Goal: Task Accomplishment & Management: Manage account settings

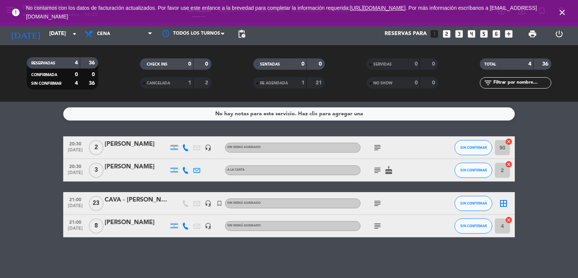
click at [561, 15] on icon "close" at bounding box center [562, 12] width 9 height 9
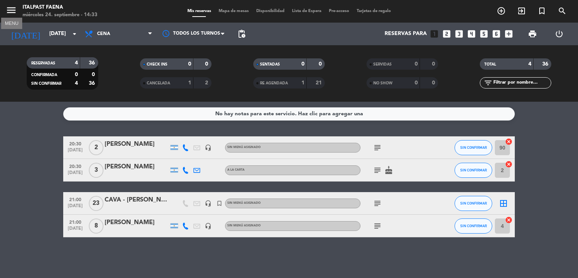
click at [6, 9] on icon "menu" at bounding box center [11, 10] width 11 height 11
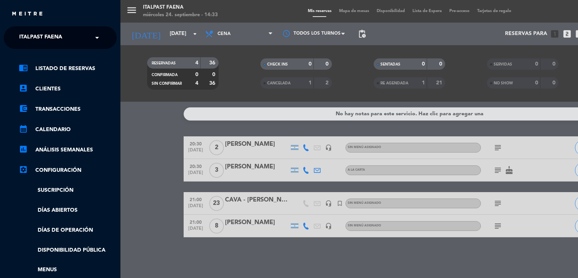
click at [56, 29] on ng-select "× Italpast Faena ×" at bounding box center [60, 37] width 113 height 23
click at [60, 32] on span "Italpast Faena" at bounding box center [40, 38] width 43 height 16
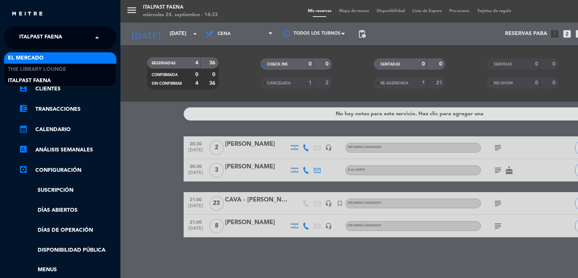
click at [59, 58] on div "El Mercado" at bounding box center [60, 57] width 112 height 11
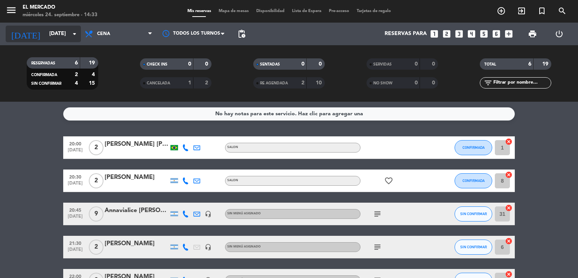
click at [61, 35] on input "[DATE]" at bounding box center [82, 34] width 72 height 14
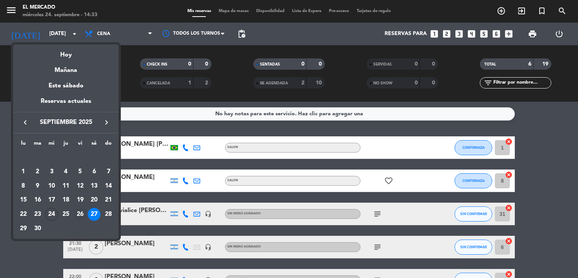
click at [79, 214] on div "26" at bounding box center [80, 214] width 13 height 13
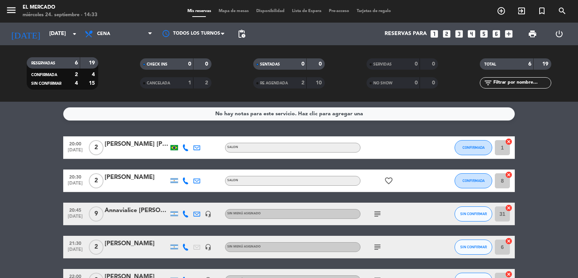
type input "[DATE]"
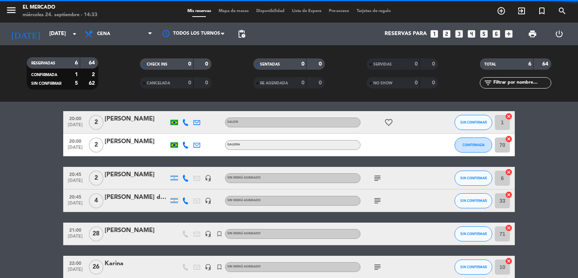
scroll to position [63, 0]
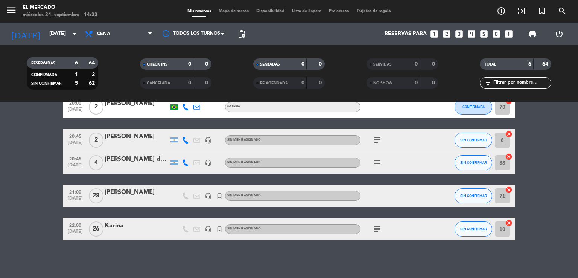
click at [133, 231] on div at bounding box center [137, 234] width 64 height 6
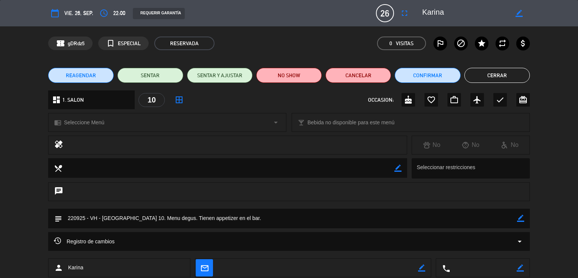
click at [514, 11] on div "border_color" at bounding box center [518, 13] width 21 height 14
click at [498, 11] on textarea at bounding box center [465, 13] width 86 height 14
click at [519, 10] on icon "border_color" at bounding box center [519, 13] width 7 height 7
click at [498, 14] on textarea at bounding box center [465, 13] width 86 height 14
type textarea "[PERSON_NAME] y [PERSON_NAME]"
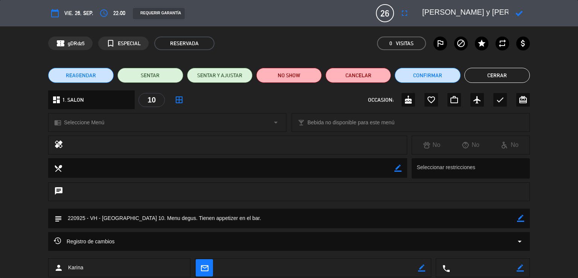
click at [520, 15] on icon at bounding box center [519, 13] width 7 height 7
click at [501, 80] on button "Cerrar" at bounding box center [496, 75] width 65 height 15
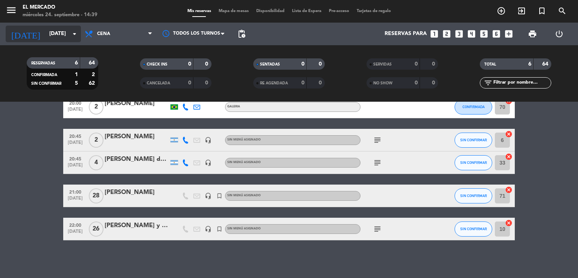
click at [58, 34] on input "[DATE]" at bounding box center [82, 34] width 72 height 14
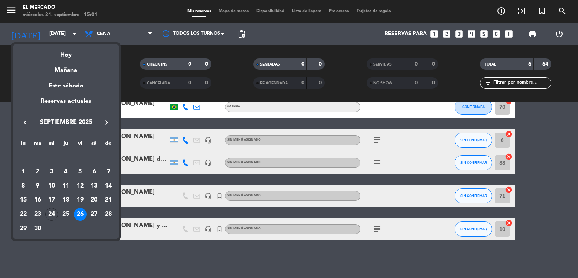
click at [179, 265] on div at bounding box center [289, 139] width 578 height 278
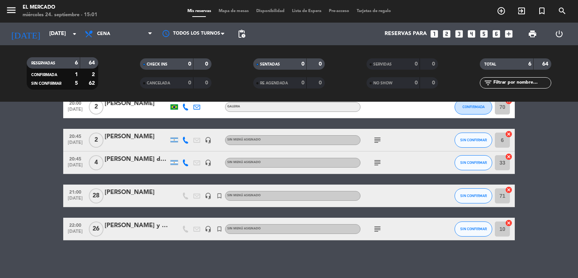
click at [377, 227] on icon "subject" at bounding box center [377, 228] width 9 height 9
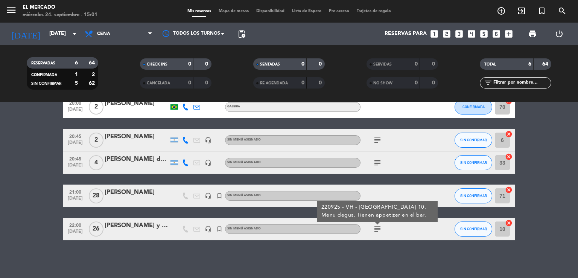
click at [152, 231] on div at bounding box center [137, 234] width 64 height 6
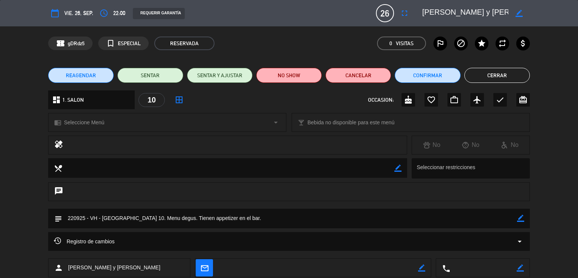
click at [520, 216] on icon "border_color" at bounding box center [520, 218] width 7 height 7
drag, startPoint x: 258, startPoint y: 223, endPoint x: 179, endPoint y: 220, distance: 78.7
click at [179, 220] on textarea at bounding box center [289, 217] width 455 height 19
type textarea "220925 - VH - [GEOGRAPHIC_DATA] 10. Menu degus. 21.30 tienen copita de espumant…"
click at [522, 219] on icon at bounding box center [520, 218] width 7 height 7
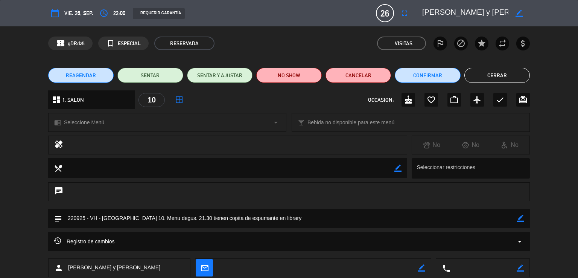
click at [484, 68] on button "Cerrar" at bounding box center [496, 75] width 65 height 15
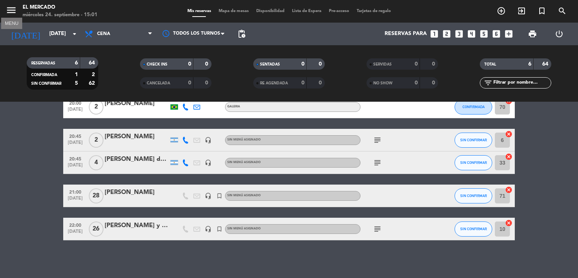
click at [12, 10] on icon "menu" at bounding box center [11, 10] width 11 height 11
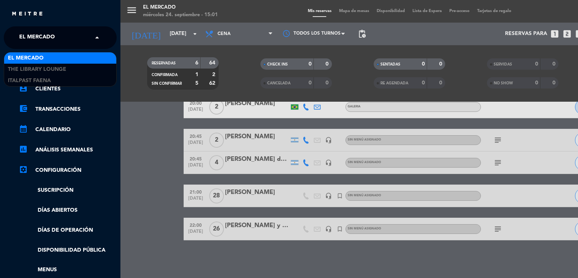
click at [65, 44] on div "× El Mercado" at bounding box center [41, 38] width 50 height 16
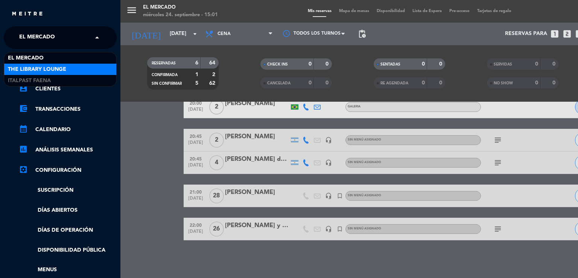
click at [64, 68] on span "The Library Lounge" at bounding box center [37, 69] width 58 height 9
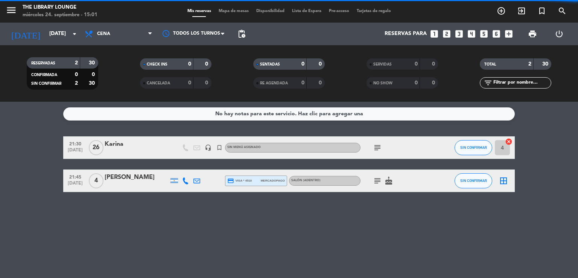
scroll to position [0, 0]
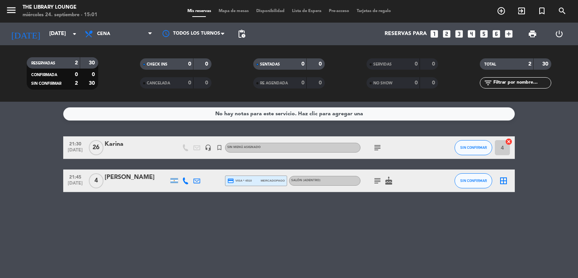
click at [378, 147] on icon "subject" at bounding box center [377, 147] width 9 height 9
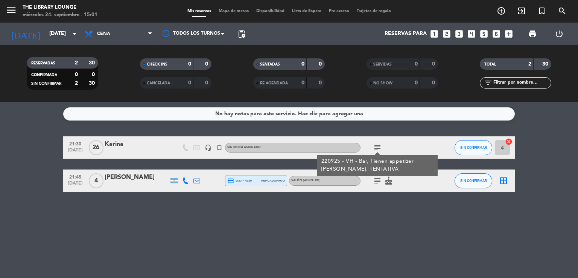
click at [148, 146] on div "Karina" at bounding box center [137, 144] width 64 height 10
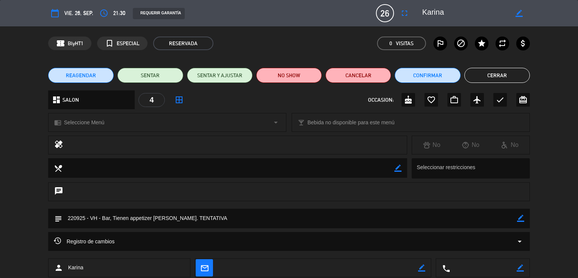
click at [520, 217] on icon "border_color" at bounding box center [520, 218] width 7 height 7
drag, startPoint x: 182, startPoint y: 218, endPoint x: 114, endPoint y: 218, distance: 68.1
click at [114, 218] on textarea at bounding box center [289, 217] width 455 height 19
click at [138, 216] on textarea at bounding box center [289, 217] width 455 height 19
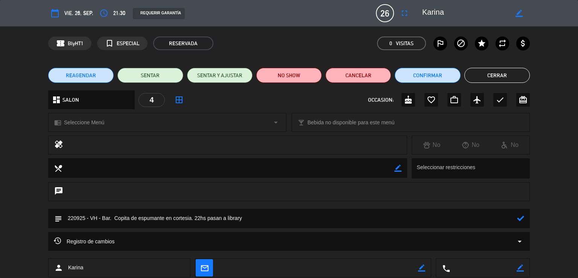
type textarea "220925 - VH - Bar. Copita de espumante en cortesia. 22hs pasan a library"
click at [520, 219] on icon at bounding box center [520, 218] width 7 height 7
click at [495, 74] on button "Cerrar" at bounding box center [496, 75] width 65 height 15
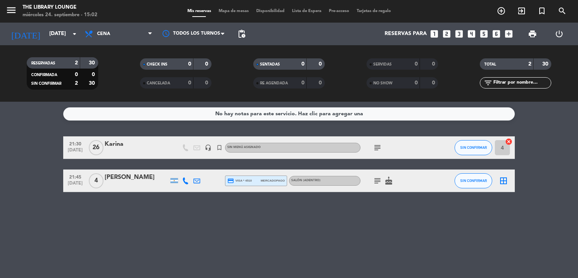
click at [127, 140] on div "Karina" at bounding box center [137, 144] width 64 height 10
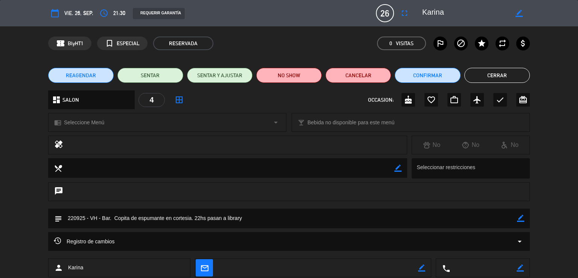
click at [520, 215] on icon "border_color" at bounding box center [520, 218] width 7 height 7
click at [236, 219] on textarea at bounding box center [289, 217] width 455 height 19
type textarea "220925 - VH - Bar. Copita de espumante en cortesia. 22hs pasan a mercado"
click at [521, 220] on icon at bounding box center [520, 218] width 7 height 7
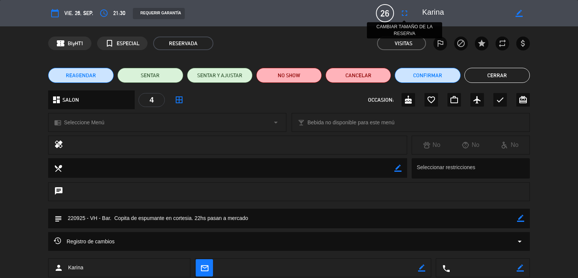
click at [404, 10] on icon "fullscreen" at bounding box center [404, 13] width 9 height 9
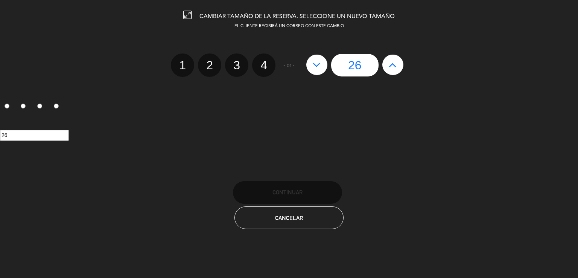
click at [316, 68] on icon at bounding box center [317, 65] width 8 height 12
type input "25"
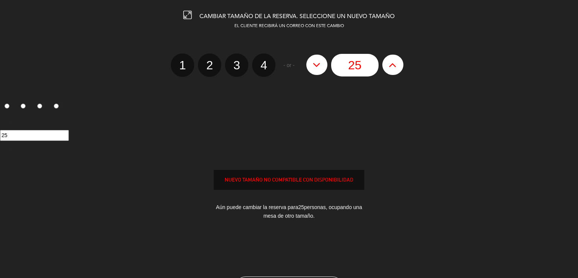
click at [316, 68] on icon at bounding box center [317, 65] width 8 height 12
type input "24"
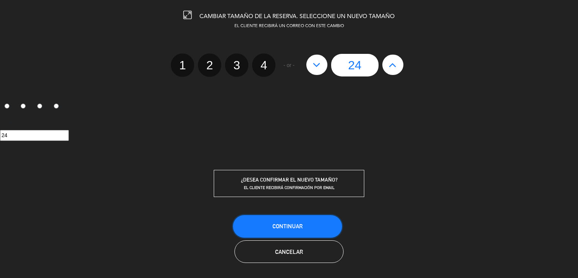
click at [289, 223] on span "Continuar" at bounding box center [287, 226] width 30 height 6
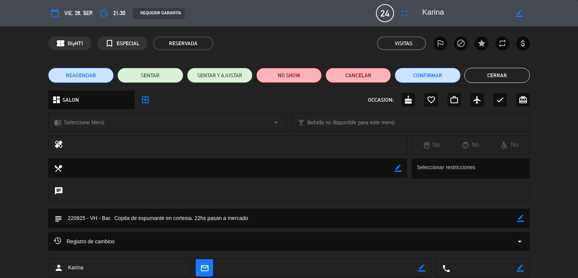
click at [499, 70] on button "Cerrar" at bounding box center [496, 75] width 65 height 15
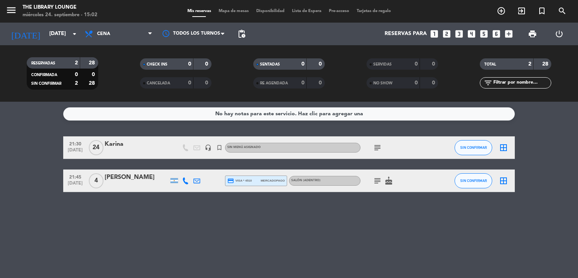
click at [504, 146] on icon "border_all" at bounding box center [503, 147] width 9 height 9
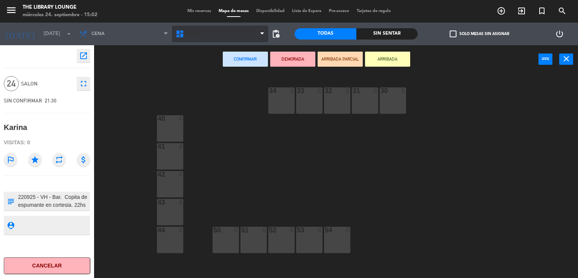
click at [215, 40] on span "POOL" at bounding box center [220, 34] width 97 height 17
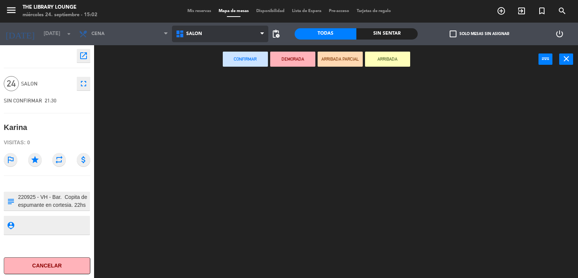
click at [205, 65] on ng-component "menu The Library Lounge [DATE] 24. septiembre - 15:02 Mis reservas Mapa de mesa…" at bounding box center [289, 139] width 578 height 278
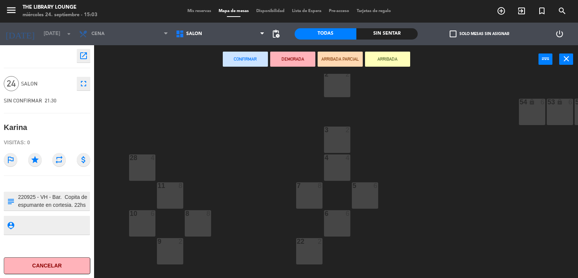
scroll to position [118, 0]
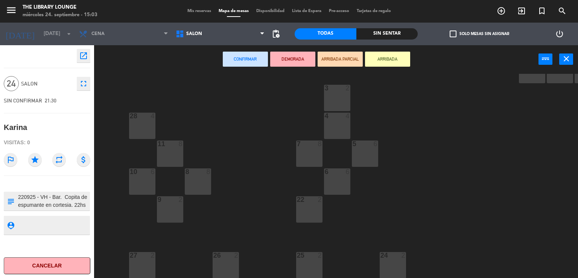
click at [181, 145] on div "11 8" at bounding box center [170, 153] width 26 height 26
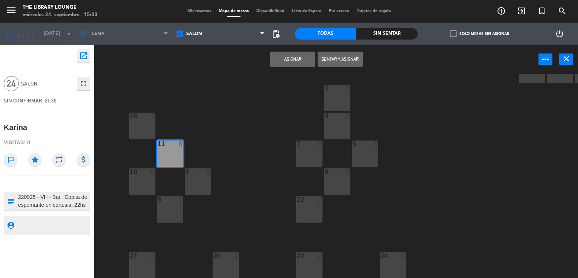
click at [159, 178] on div "12 1 13 1 36 lock 6 35 lock 6 34 lock 6 33 lock 6 32 lock 6 31 lock 6 30 lock 6…" at bounding box center [339, 176] width 478 height 204
click at [144, 170] on div at bounding box center [142, 171] width 12 height 7
click at [285, 63] on button "Asignar" at bounding box center [292, 59] width 45 height 15
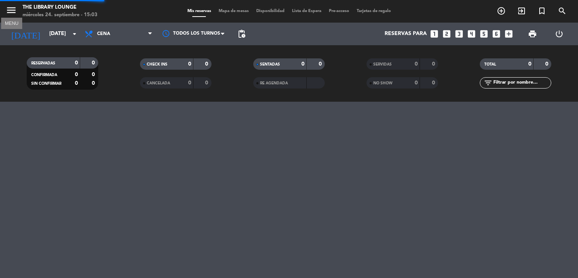
click at [7, 7] on icon "menu" at bounding box center [11, 10] width 11 height 11
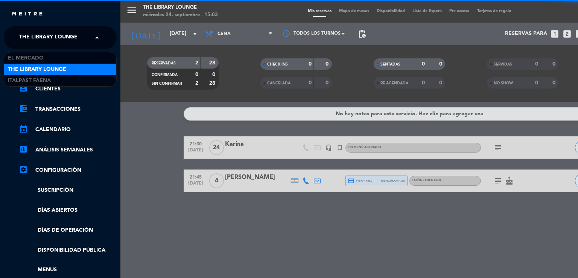
click at [69, 41] on span "The Library Lounge" at bounding box center [48, 38] width 58 height 16
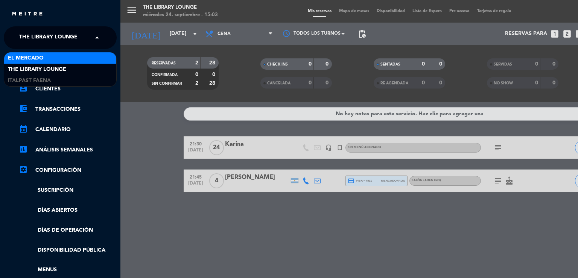
click at [51, 55] on div "El Mercado" at bounding box center [60, 57] width 112 height 11
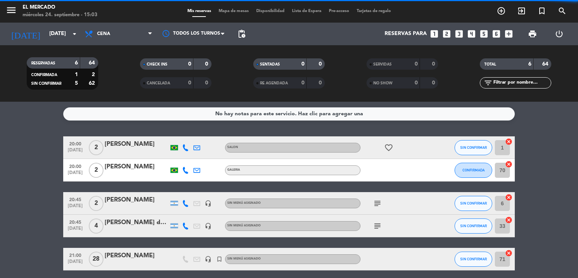
scroll to position [63, 0]
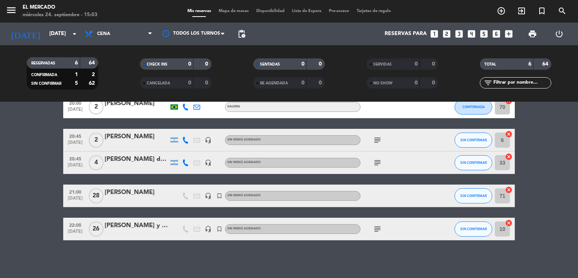
click at [133, 230] on div "[PERSON_NAME] y [PERSON_NAME]" at bounding box center [137, 226] width 64 height 10
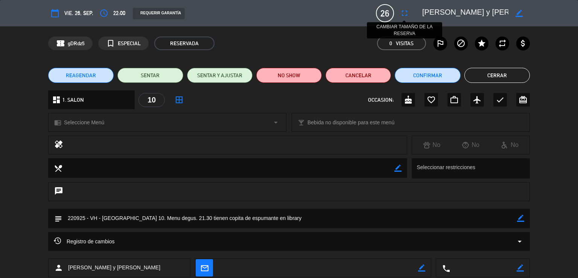
click at [403, 15] on icon "fullscreen" at bounding box center [404, 13] width 9 height 9
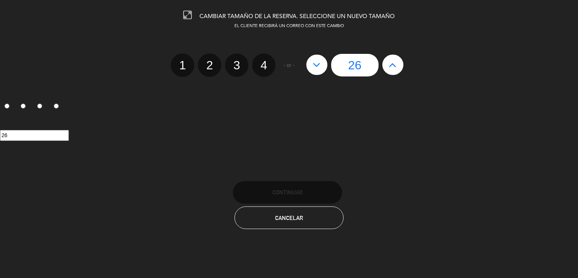
click at [319, 60] on icon at bounding box center [317, 65] width 8 height 12
type input "25"
click at [319, 60] on icon at bounding box center [317, 65] width 8 height 12
type input "24"
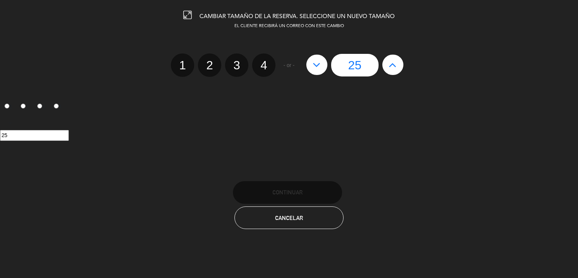
type input "24"
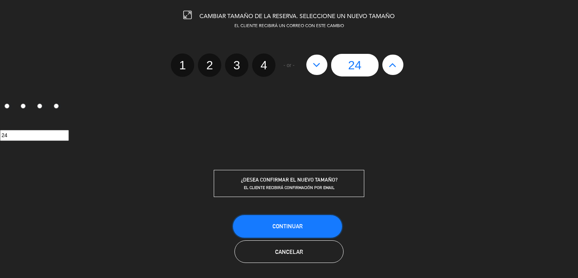
click at [290, 223] on span "Continuar" at bounding box center [287, 226] width 30 height 6
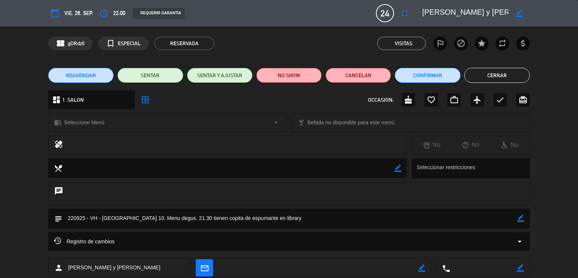
click at [475, 71] on button "Cerrar" at bounding box center [496, 75] width 65 height 15
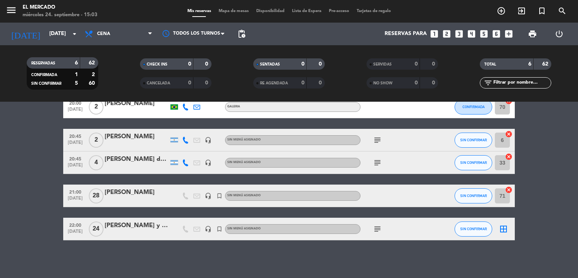
click at [503, 225] on icon "border_all" at bounding box center [503, 228] width 9 height 9
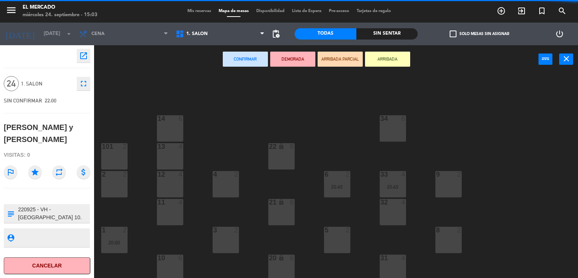
click at [165, 123] on div "14 6" at bounding box center [170, 128] width 26 height 26
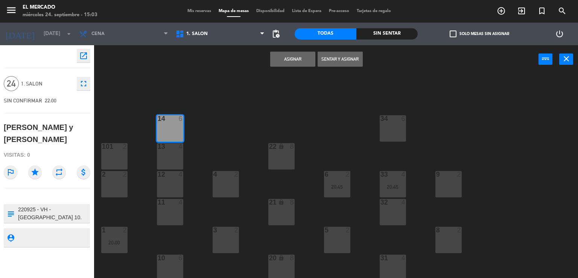
click at [171, 152] on div "13 4" at bounding box center [170, 156] width 26 height 26
click at [168, 180] on div "12 4" at bounding box center [170, 184] width 26 height 26
click at [175, 226] on div "34 6 14 6 22 lock 8 101 2 13 4 33 4 20:45 2 2 4 2 6 2 20:45 12 4 9 2 11 4 32 4 …" at bounding box center [339, 176] width 478 height 204
click at [175, 219] on div "11 4" at bounding box center [170, 212] width 26 height 26
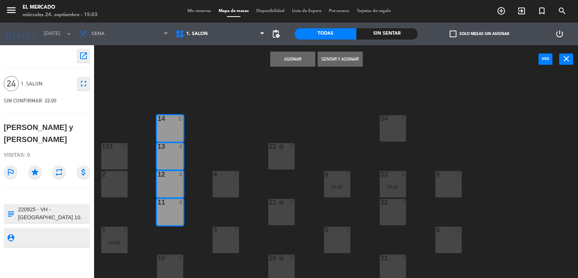
click at [171, 254] on div at bounding box center [170, 257] width 12 height 7
click at [295, 52] on button "Asignar" at bounding box center [292, 59] width 45 height 15
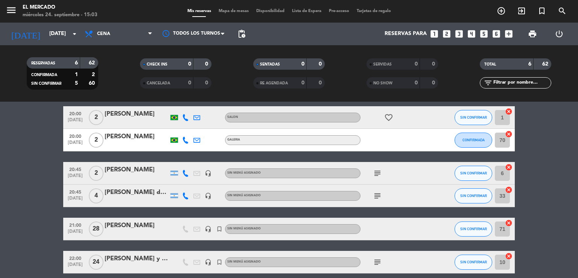
scroll to position [63, 0]
